Goal: Check status: Check status

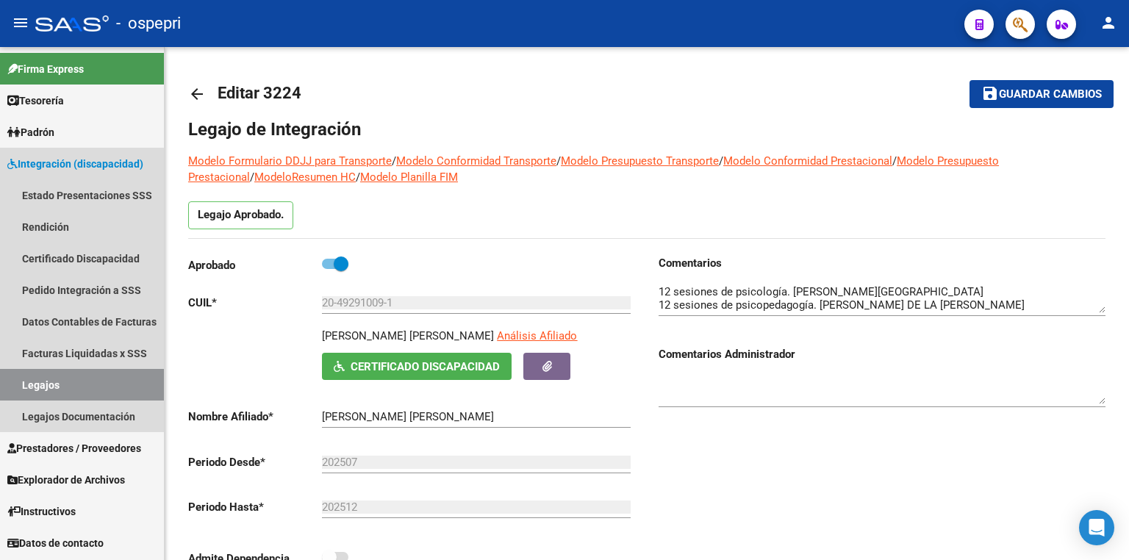
click at [60, 385] on link "Legajos" at bounding box center [82, 385] width 164 height 32
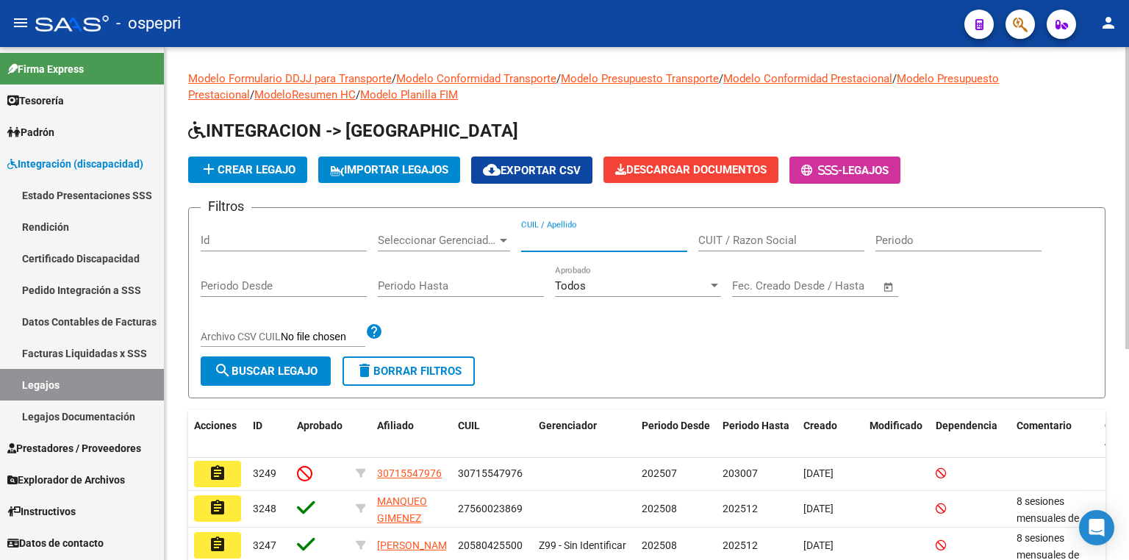
click at [576, 235] on input "CUIL / Apellido" at bounding box center [604, 240] width 166 height 13
paste input "45979265"
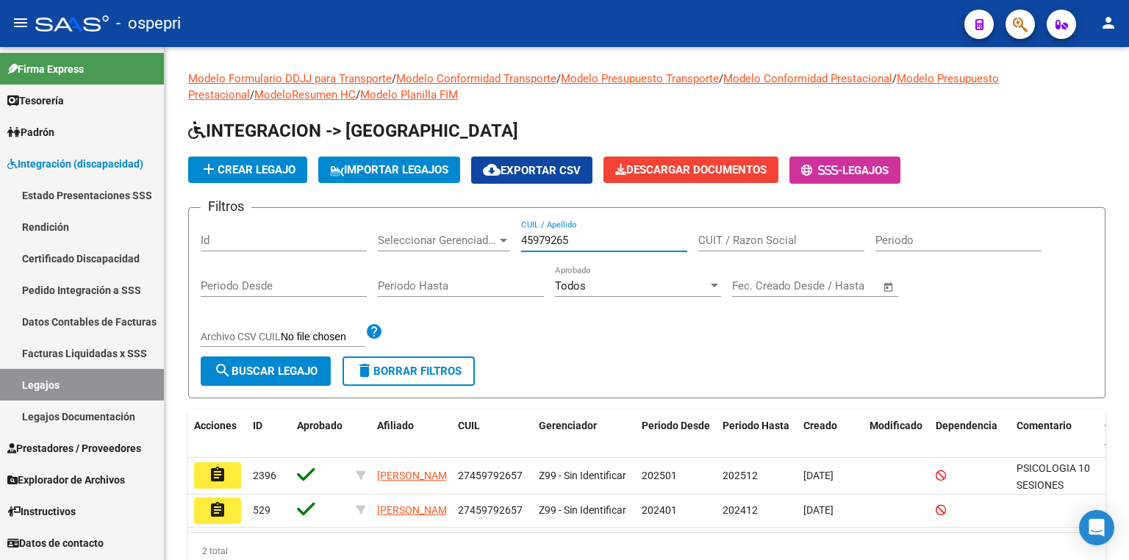
type input "45979265"
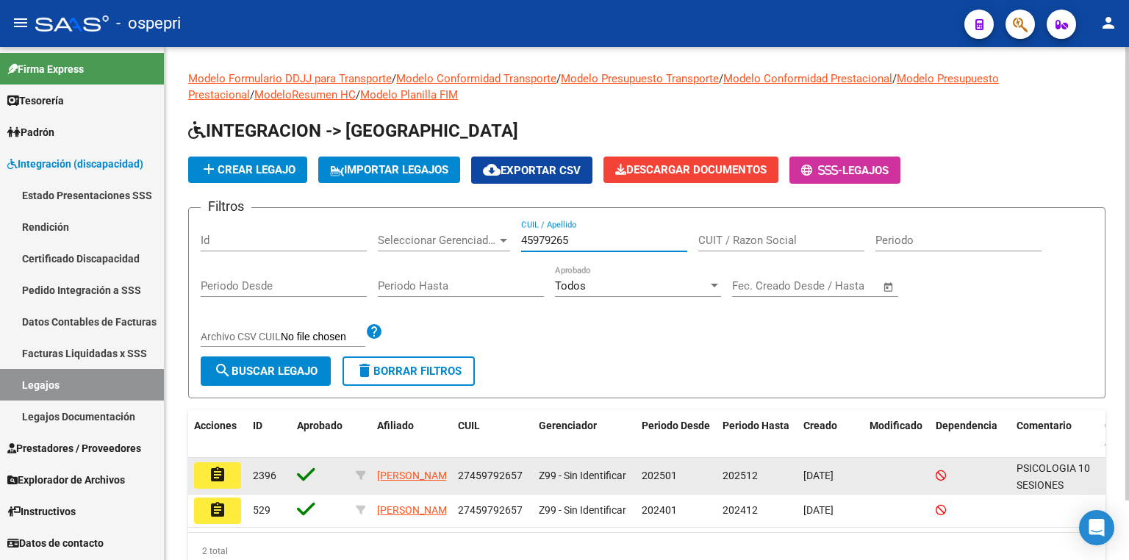
click at [209, 471] on mat-icon "assignment" at bounding box center [218, 475] width 18 height 18
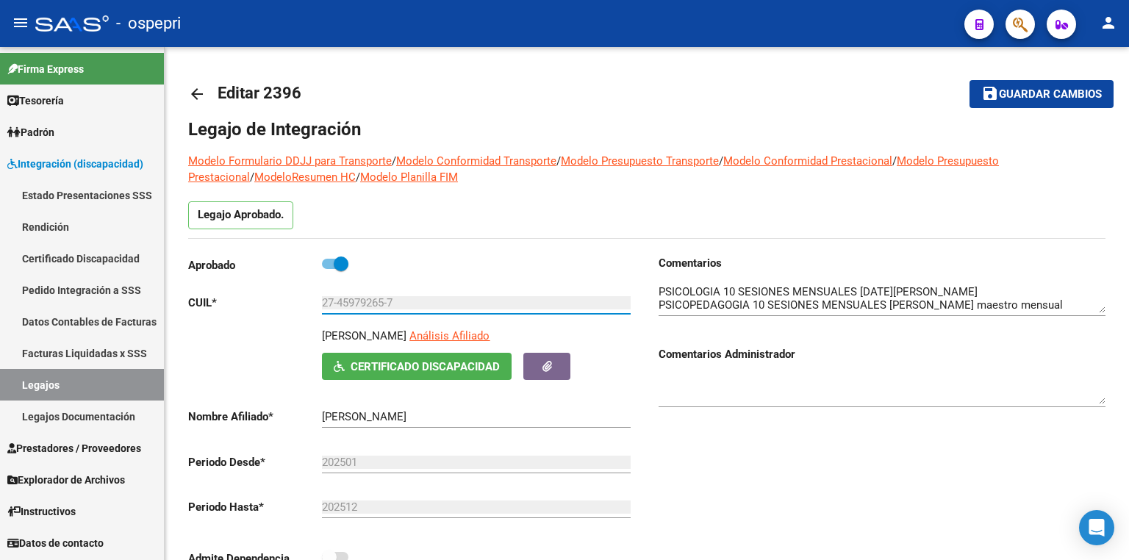
drag, startPoint x: 418, startPoint y: 300, endPoint x: 101, endPoint y: 299, distance: 317.6
click at [101, 299] on mat-sidenav-container "Firma Express Tesorería Extractos Procesados (csv) Extractos Originales (pdf) P…" at bounding box center [564, 303] width 1129 height 513
drag, startPoint x: 74, startPoint y: 385, endPoint x: 100, endPoint y: 379, distance: 26.6
click at [75, 385] on link "Legajos" at bounding box center [82, 385] width 164 height 32
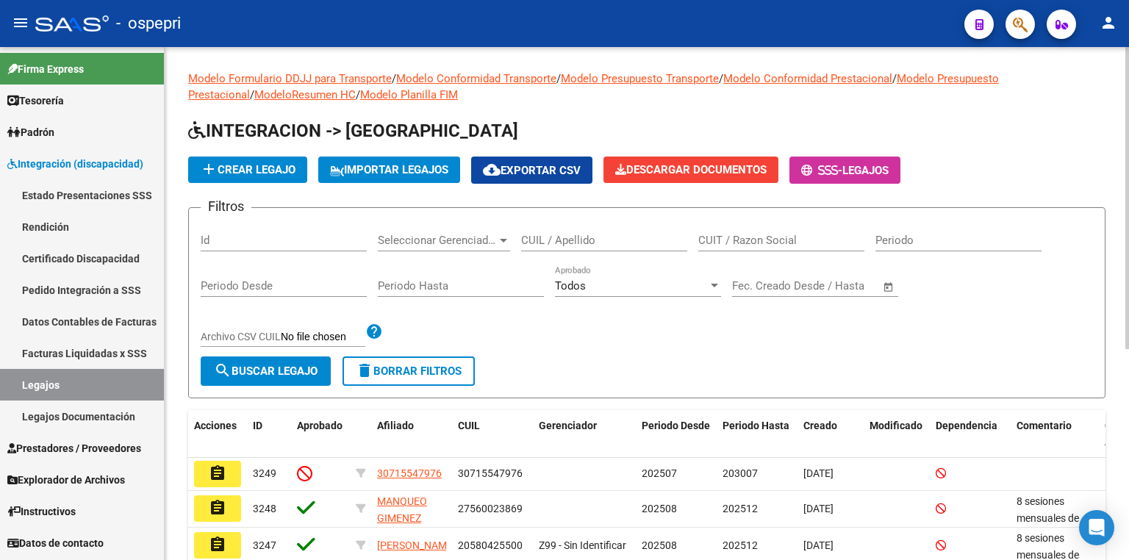
click at [551, 237] on input "CUIL / Apellido" at bounding box center [604, 240] width 166 height 13
paste input "56003128"
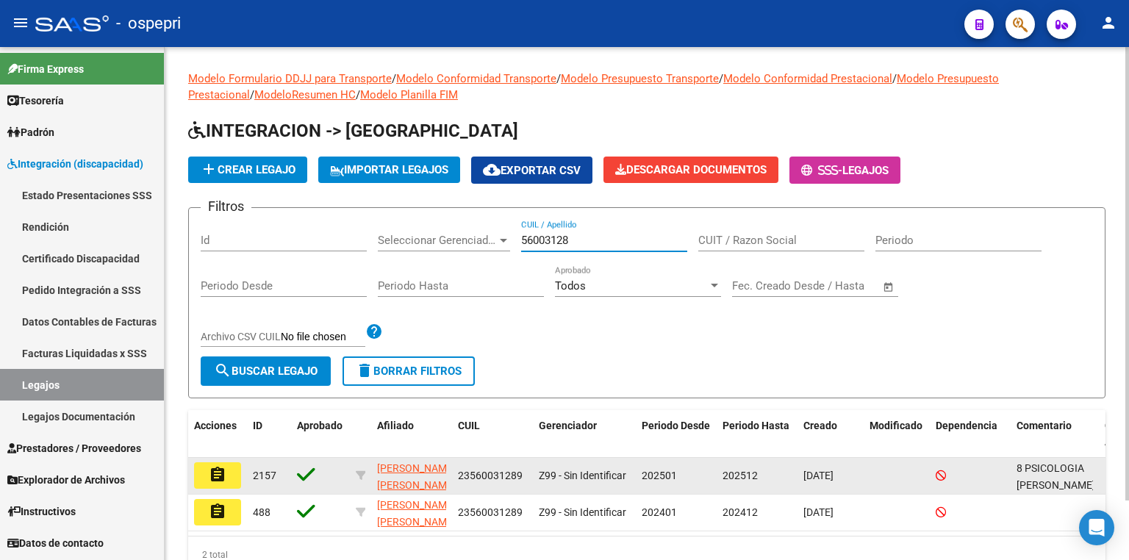
type input "56003128"
click at [226, 476] on button "assignment" at bounding box center [217, 475] width 47 height 26
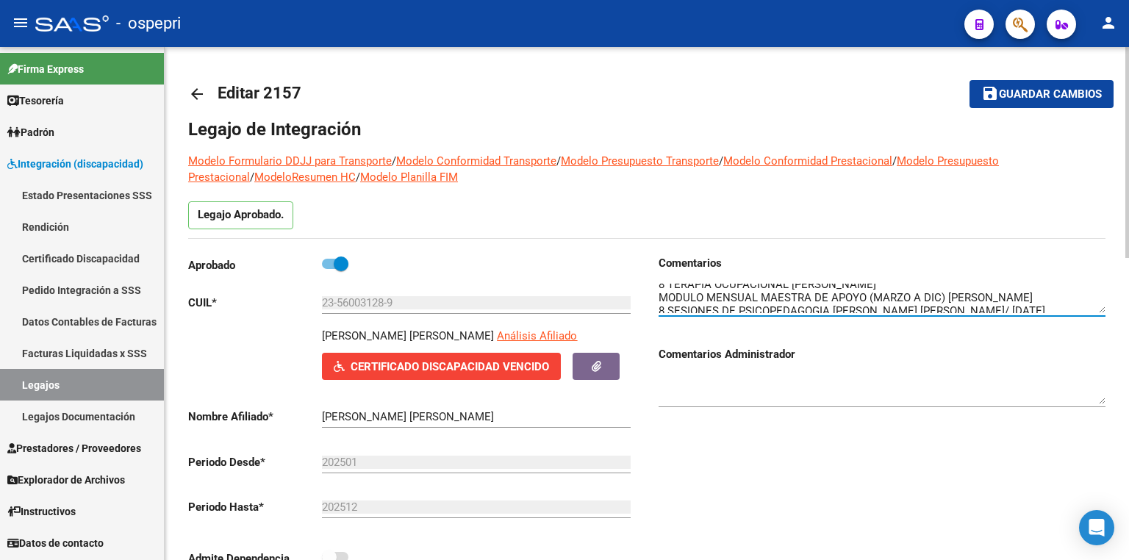
scroll to position [65, 0]
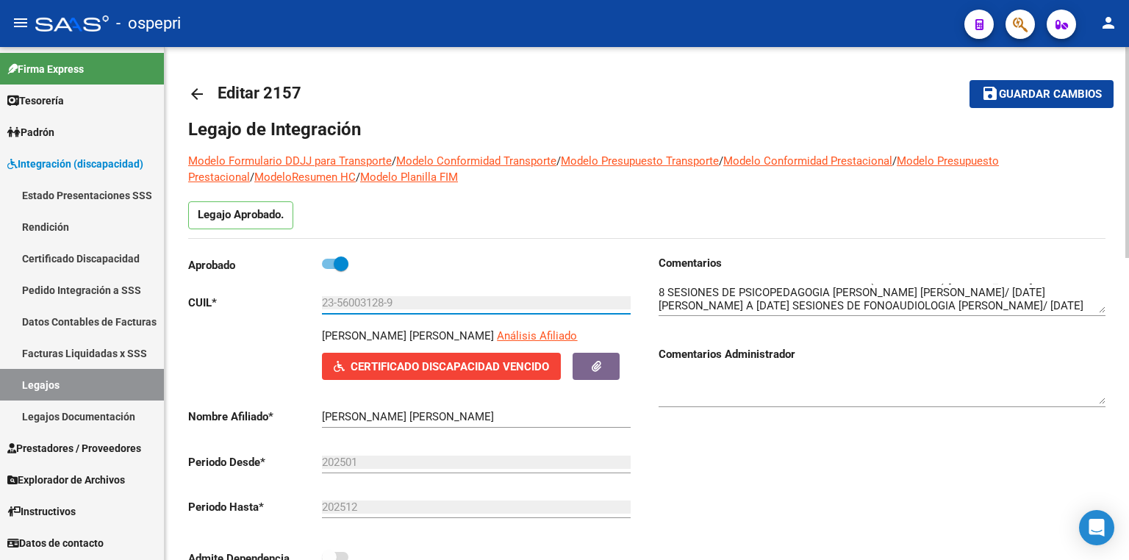
drag, startPoint x: 388, startPoint y: 302, endPoint x: 338, endPoint y: 298, distance: 50.1
click at [338, 298] on input "23-56003128-9" at bounding box center [476, 302] width 309 height 13
